Goal: Entertainment & Leisure: Consume media (video, audio)

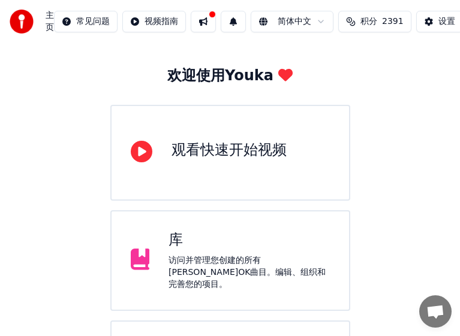
scroll to position [234, 0]
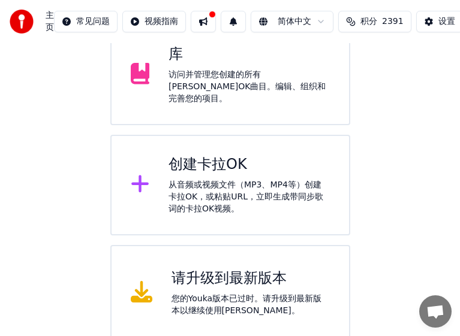
click at [238, 186] on div "从音频或视频文件（MP3、MP4等）创建卡拉OK，或粘贴URL，立即生成带同步歌词的卡拉OK视频。" at bounding box center [248, 197] width 161 height 36
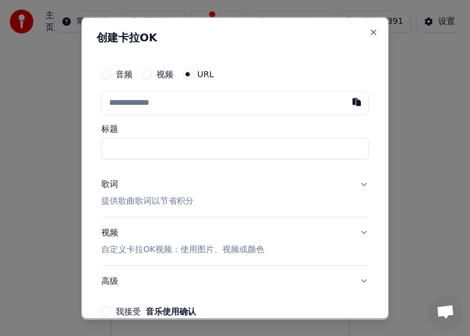
click at [358, 32] on h2 "创建卡拉OK" at bounding box center [235, 37] width 277 height 11
click at [369, 28] on button "Close" at bounding box center [374, 32] width 10 height 10
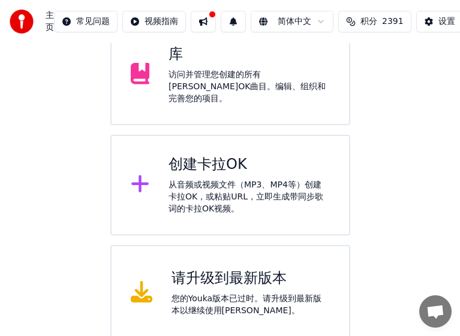
click at [268, 80] on div "访问并管理您创建的所有[PERSON_NAME]OK曲目。编辑、组织和完善您的项目。" at bounding box center [248, 87] width 161 height 36
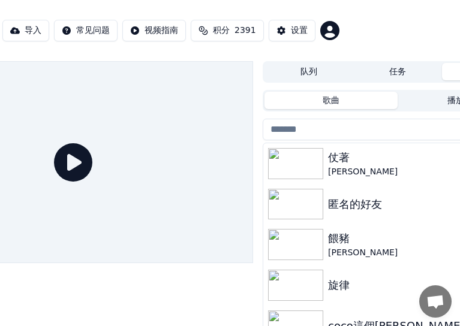
click at [353, 207] on div "匿名的好友" at bounding box center [421, 204] width 187 height 17
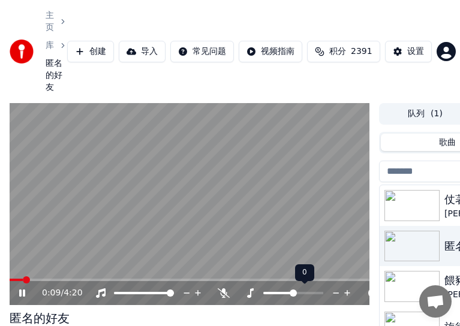
click at [334, 292] on icon at bounding box center [335, 293] width 11 height 12
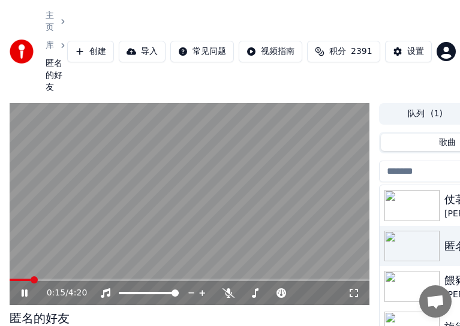
drag, startPoint x: 34, startPoint y: 277, endPoint x: -14, endPoint y: 278, distance: 48.6
click at [0, 278] on html "主页 库 匿名的好友 创建 导入 常见问题 视频指南 积分 2391 设置 0:15 / 4:20 匿名的好友 编辑 视频 音频 字幕 下载 云库 手动同步 …" at bounding box center [230, 163] width 460 height 326
click at [10, 278] on span at bounding box center [13, 279] width 7 height 7
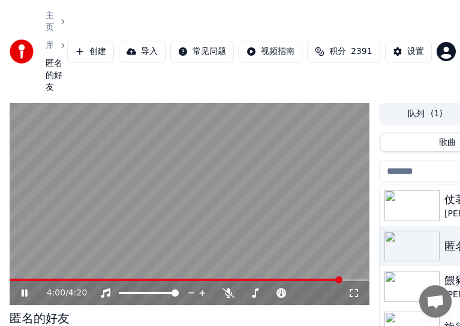
click at [287, 202] on video at bounding box center [190, 204] width 360 height 203
